Goal: Information Seeking & Learning: Learn about a topic

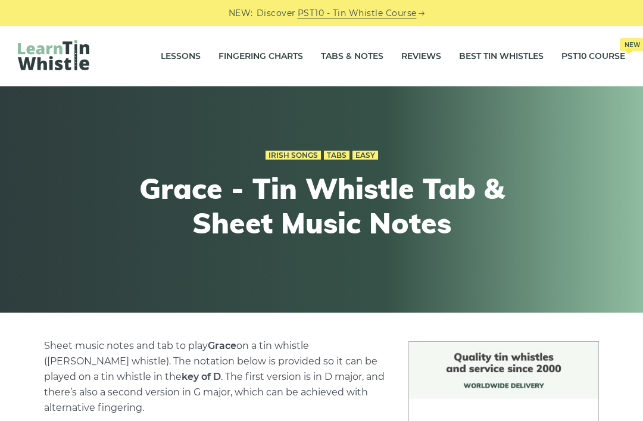
click at [347, 48] on link "Tabs & Notes" at bounding box center [352, 57] width 63 height 30
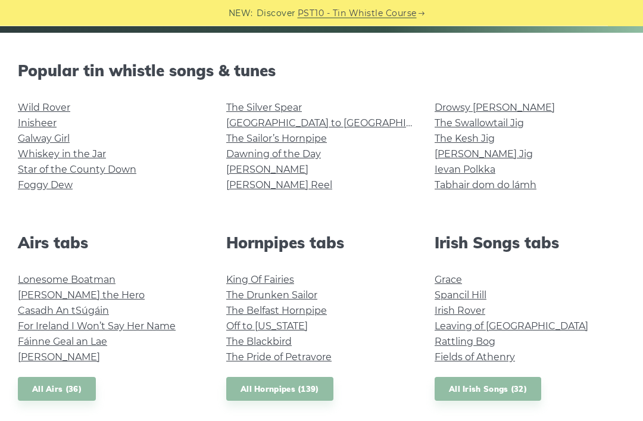
scroll to position [281, 0]
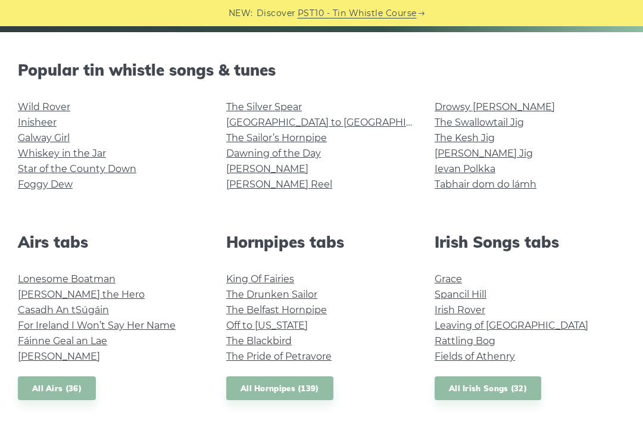
click at [457, 279] on link "Grace" at bounding box center [448, 278] width 27 height 11
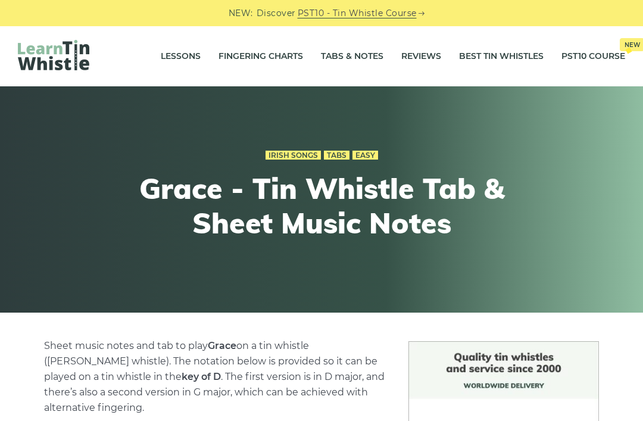
click at [362, 50] on link "Tabs & Notes" at bounding box center [352, 57] width 63 height 30
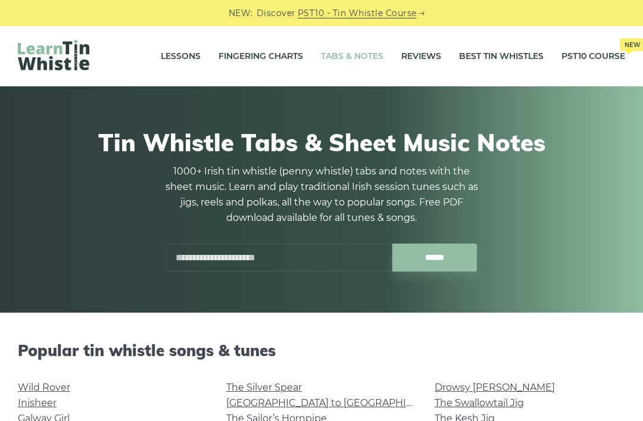
click at [188, 55] on link "Lessons" at bounding box center [181, 57] width 40 height 30
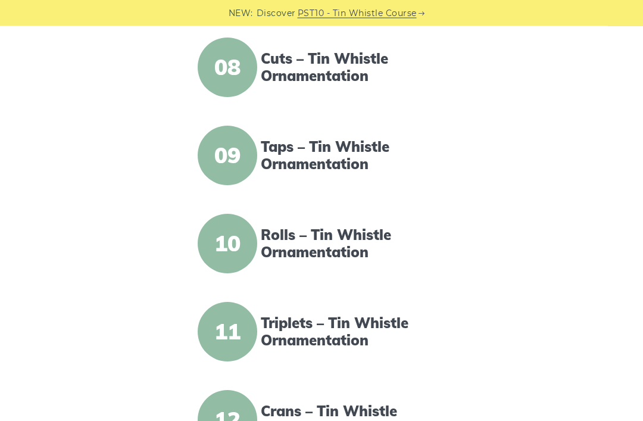
scroll to position [921, 0]
click at [370, 321] on link "Triplets – Tin Whistle Ornamentation" at bounding box center [356, 331] width 191 height 35
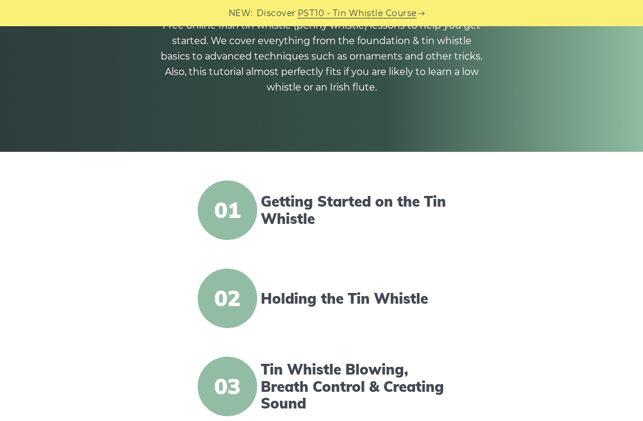
scroll to position [154, 0]
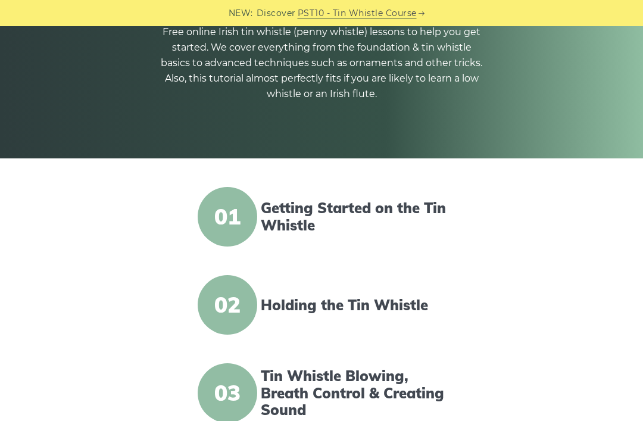
click at [312, 216] on link "Getting Started on the Tin Whistle" at bounding box center [356, 217] width 191 height 35
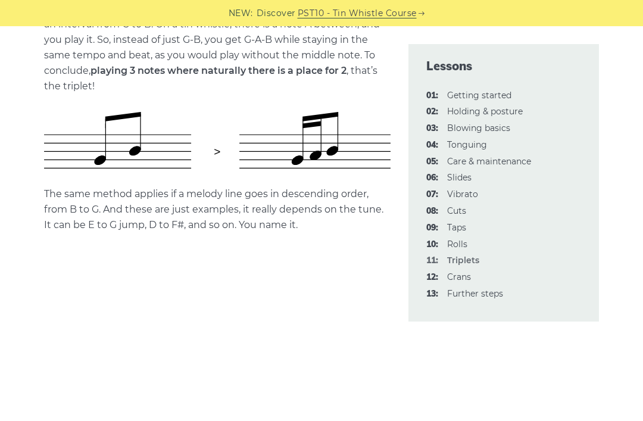
scroll to position [581, 0]
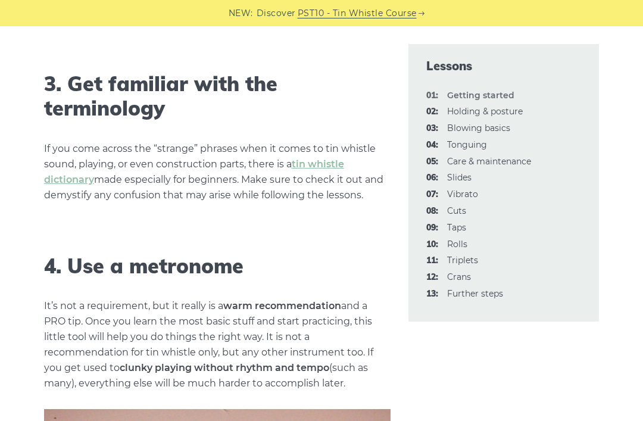
scroll to position [1163, 0]
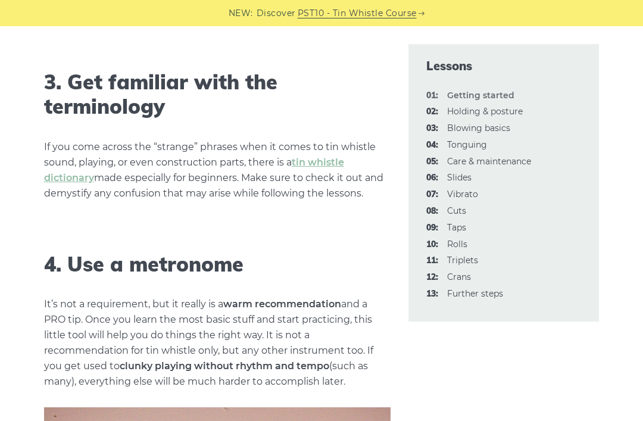
click at [322, 176] on link "tin whistle dictionary" at bounding box center [194, 170] width 300 height 27
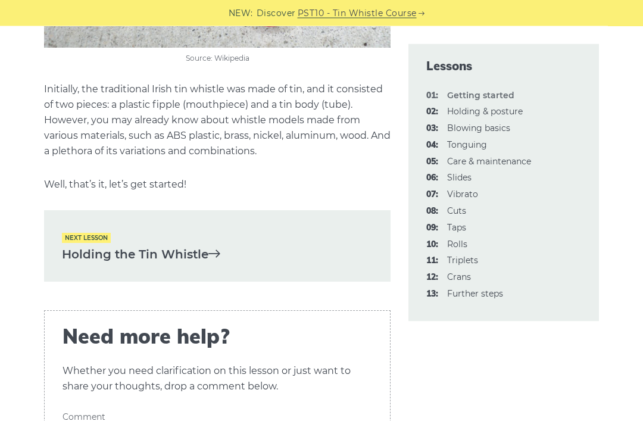
scroll to position [2463, 0]
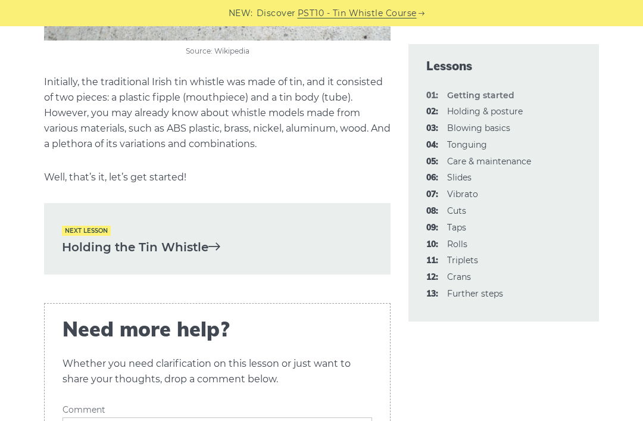
click at [195, 241] on link "Holding the Tin Whistle" at bounding box center [217, 248] width 311 height 20
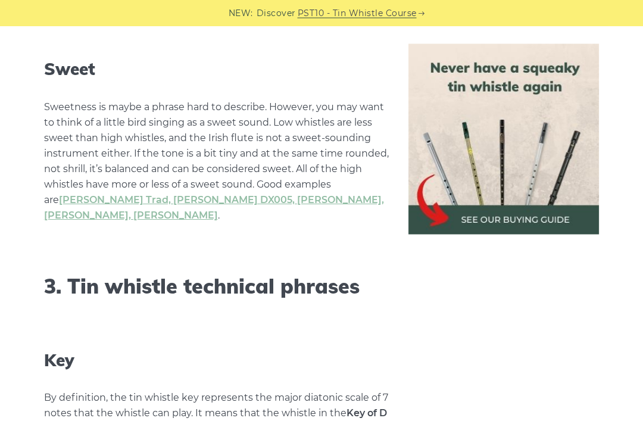
scroll to position [3503, 0]
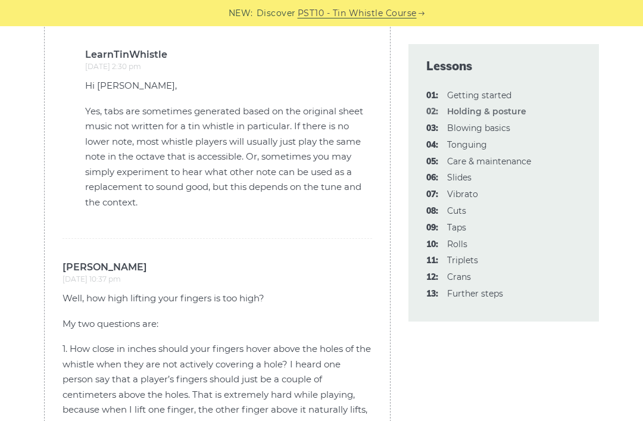
scroll to position [3281, 0]
click at [500, 127] on link "03: Blowing basics" at bounding box center [478, 128] width 63 height 11
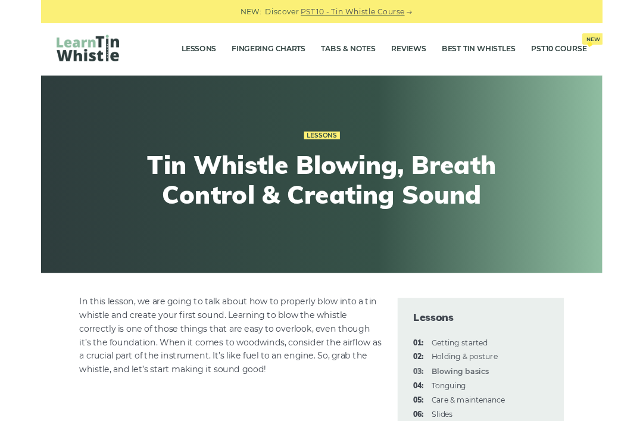
scroll to position [347, 0]
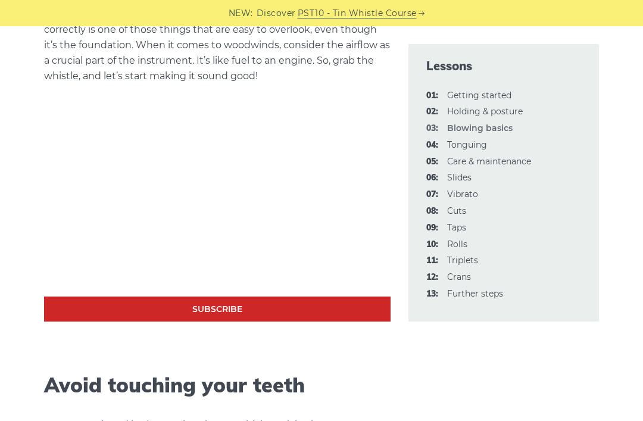
click at [473, 147] on link "04: Tonguing" at bounding box center [467, 144] width 40 height 11
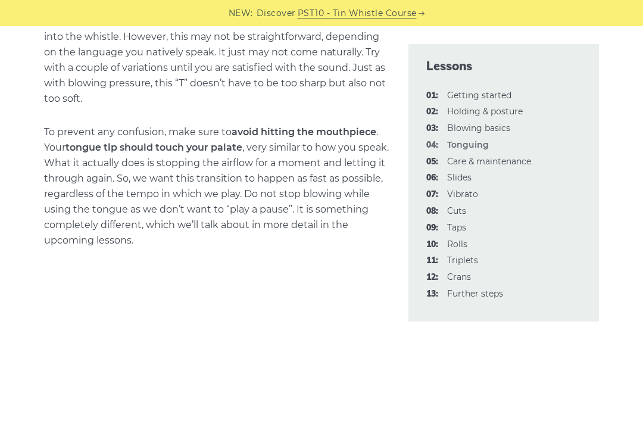
scroll to position [857, 0]
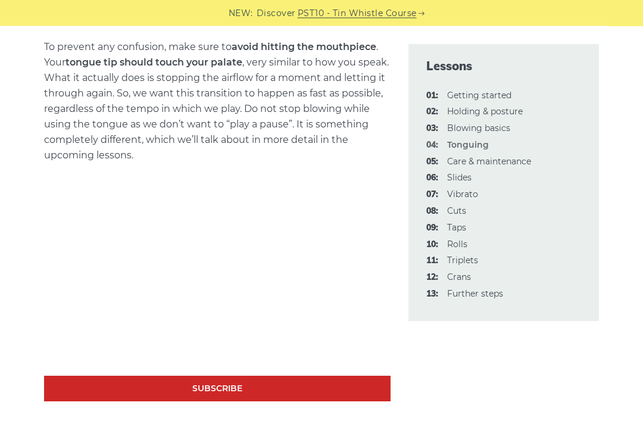
click at [502, 160] on link "05: Care & maintenance" at bounding box center [489, 161] width 84 height 11
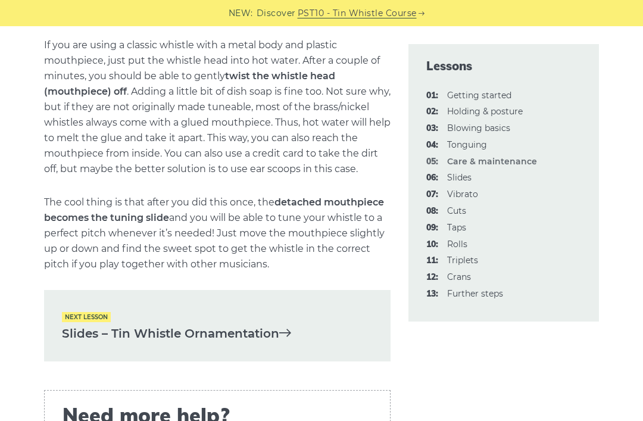
scroll to position [1696, 0]
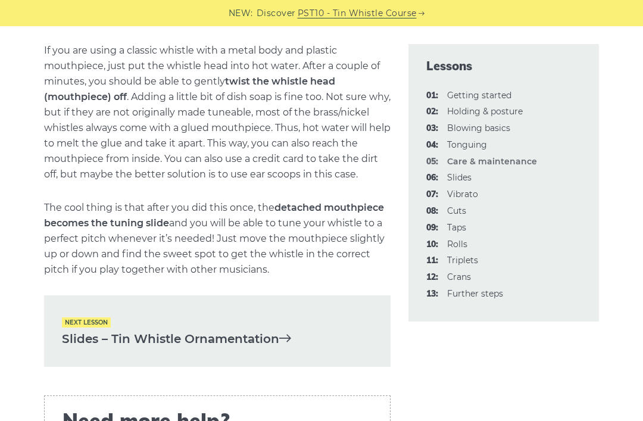
click at [251, 335] on link "Slides – Tin Whistle Ornamentation" at bounding box center [217, 339] width 311 height 20
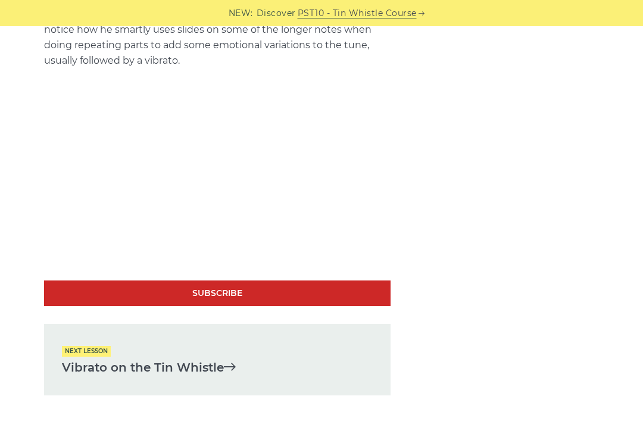
scroll to position [2505, 0]
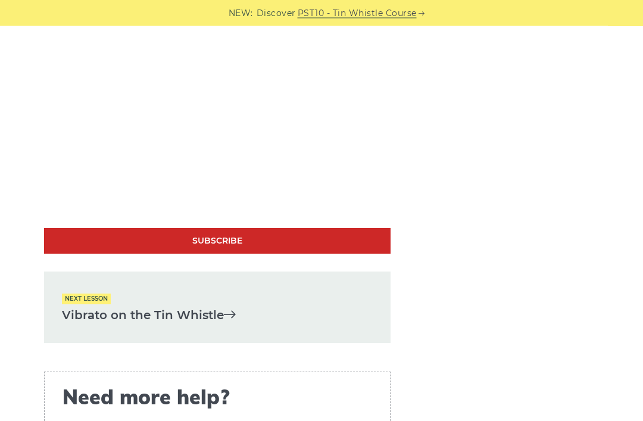
click at [199, 306] on link "Vibrato on the Tin Whistle" at bounding box center [217, 316] width 311 height 20
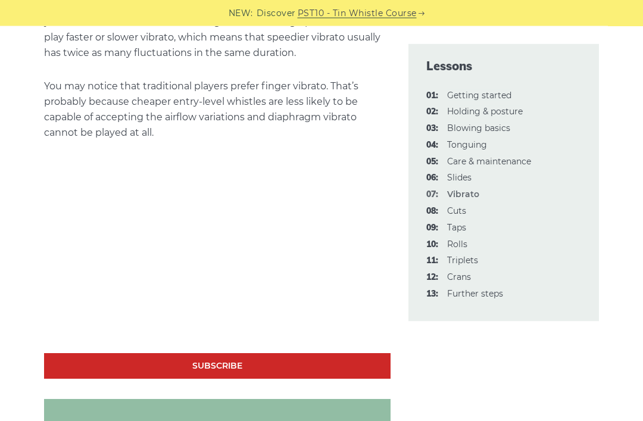
scroll to position [1065, 0]
click at [462, 207] on link "08: Cuts" at bounding box center [456, 210] width 19 height 11
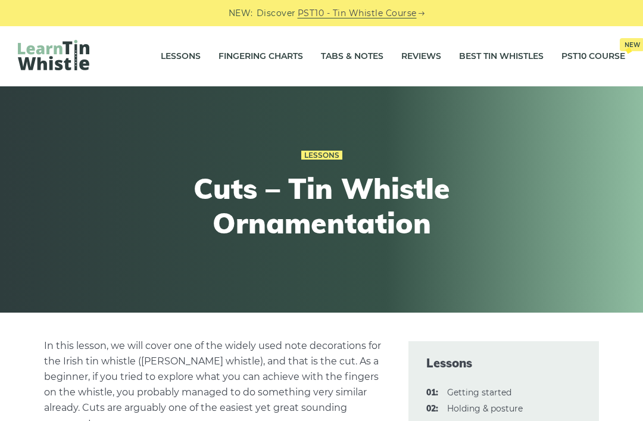
click at [406, 244] on div "Lessons Cuts – Tin Whistle Ornamentation" at bounding box center [321, 200] width 438 height 163
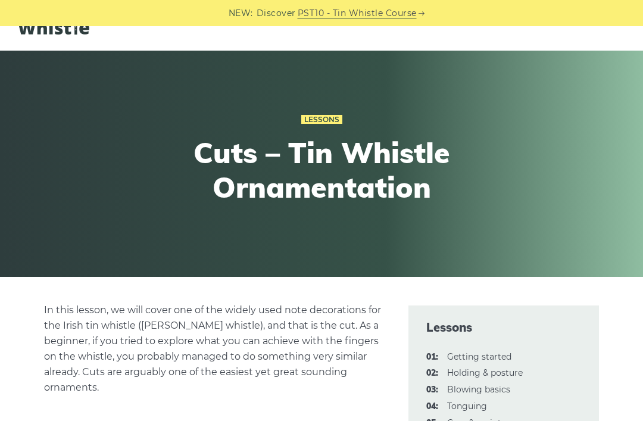
scroll to position [36, 0]
click at [362, 21] on div "NEW: Discover PST10 - Tin Whistle Course" at bounding box center [321, 13] width 643 height 26
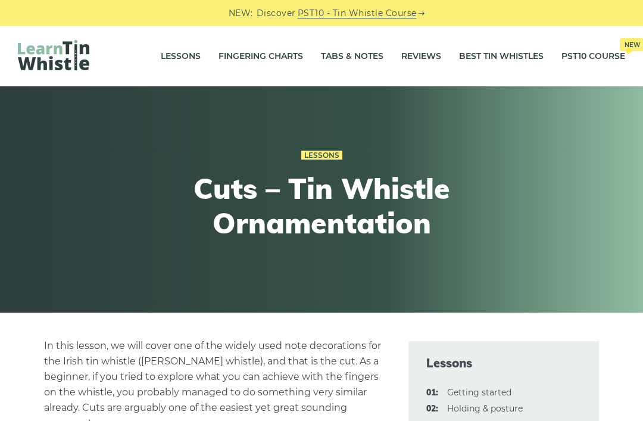
scroll to position [36, 0]
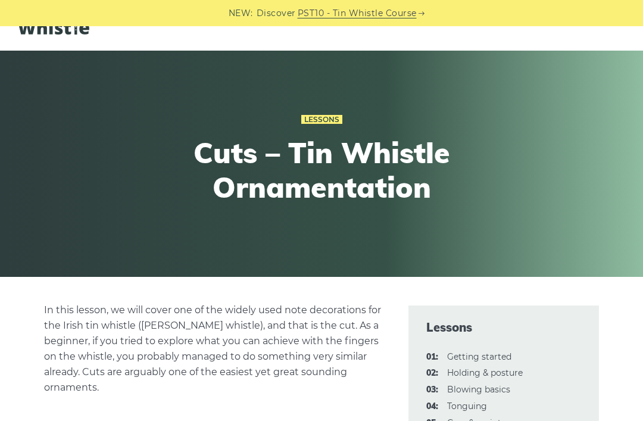
click at [351, 49] on div "Lessons Fingering Charts Tabs & Notes Reviews Best Tin Whistles PST10 Course Ne…" at bounding box center [321, 20] width 643 height 60
click at [68, 32] on img at bounding box center [53, 19] width 71 height 30
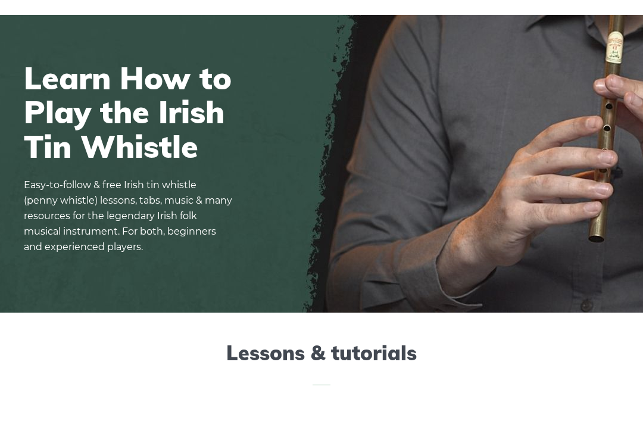
click at [344, 30] on link "Tabs & Notes" at bounding box center [352, 21] width 63 height 30
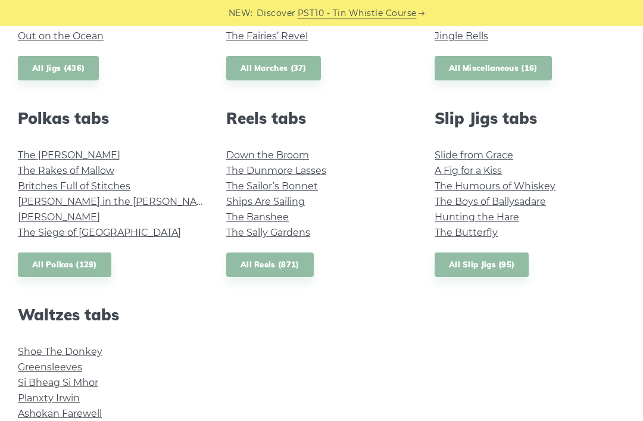
scroll to position [800, 0]
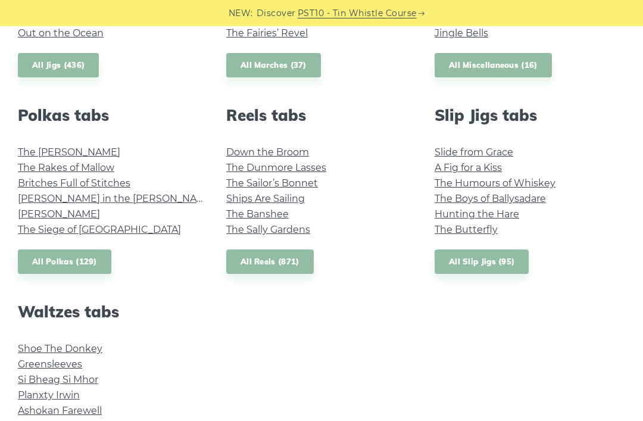
click at [92, 376] on link "Si­ Bheag Si­ Mhor" at bounding box center [58, 379] width 80 height 11
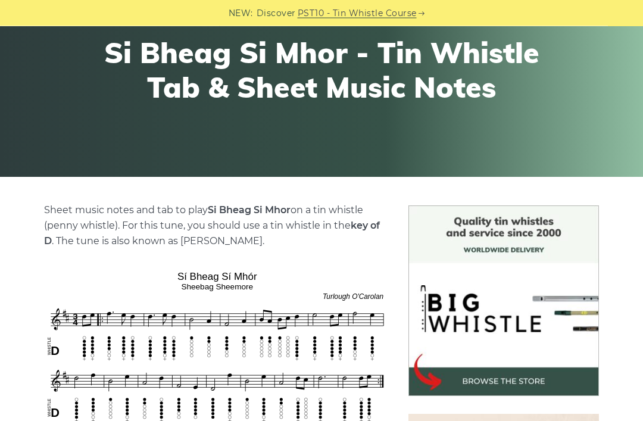
scroll to position [136, 0]
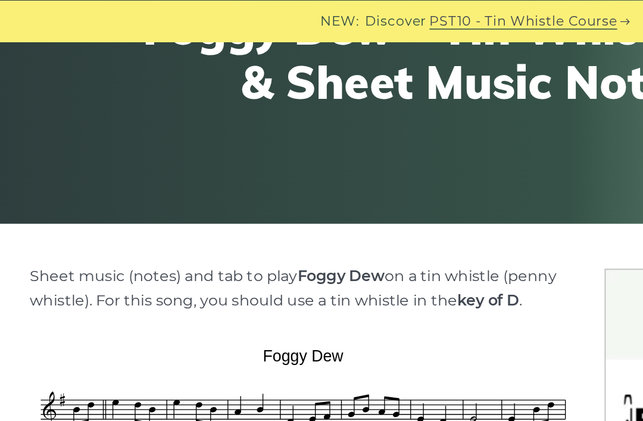
scroll to position [170, 0]
